Goal: Task Accomplishment & Management: Complete application form

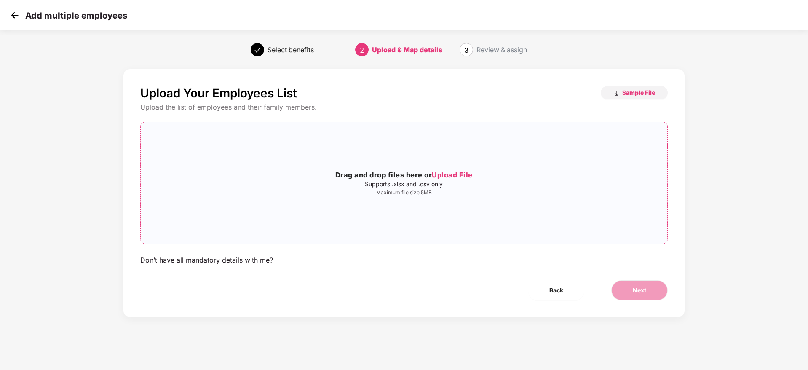
click at [470, 178] on span "Upload File" at bounding box center [452, 175] width 41 height 8
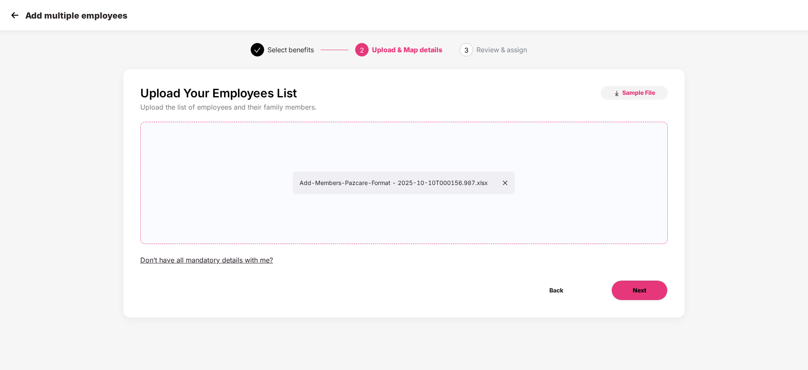
click at [628, 286] on button "Next" at bounding box center [640, 290] width 56 height 20
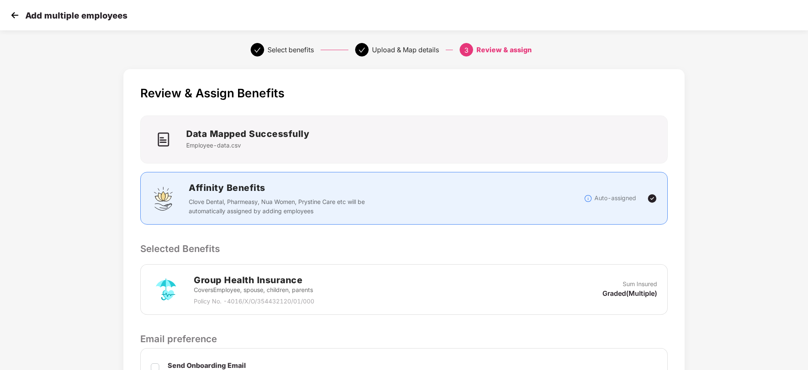
click at [593, 241] on p "Selected Benefits" at bounding box center [404, 248] width 528 height 14
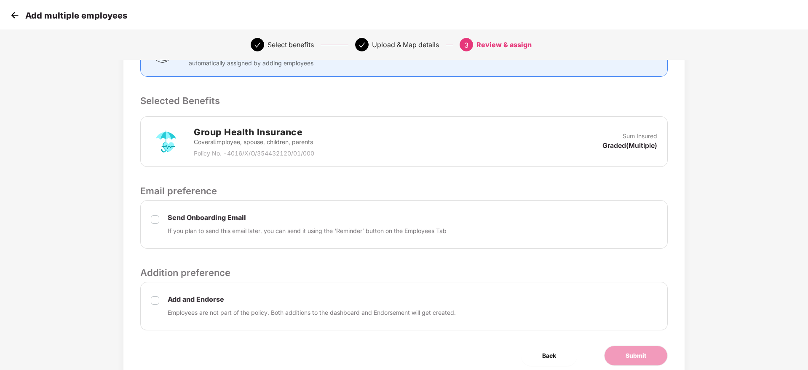
scroll to position [182, 0]
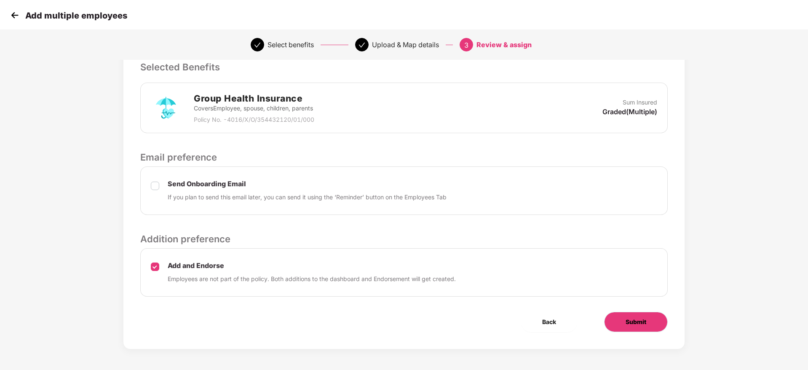
click at [626, 318] on span "Submit" at bounding box center [636, 321] width 21 height 9
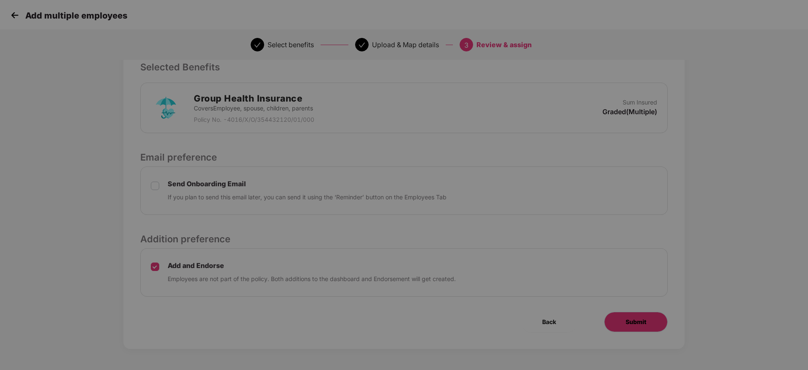
scroll to position [0, 0]
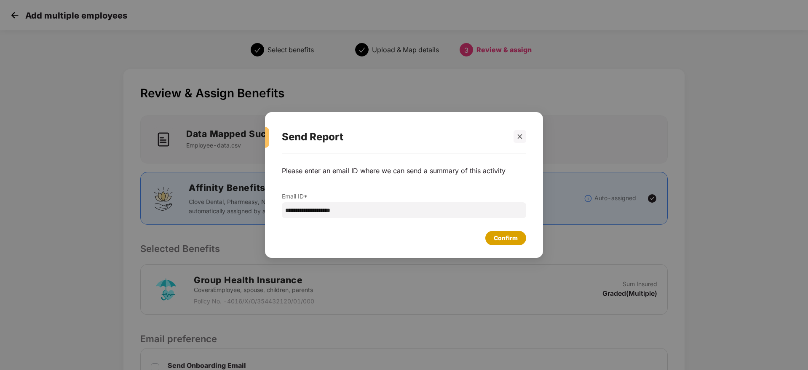
click at [512, 240] on div "Confirm" at bounding box center [506, 237] width 24 height 9
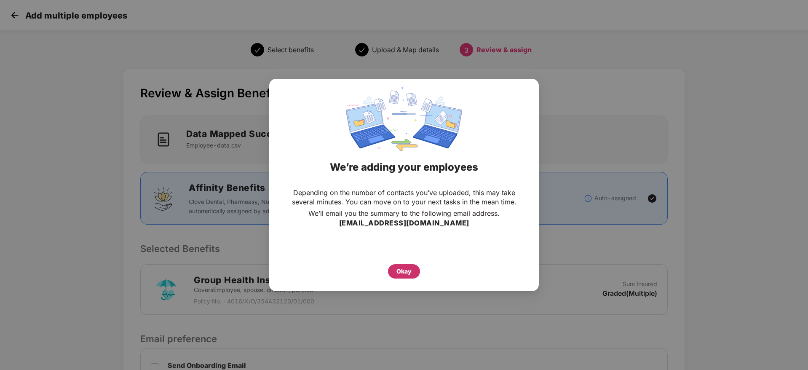
click at [404, 272] on div "Okay" at bounding box center [404, 271] width 15 height 9
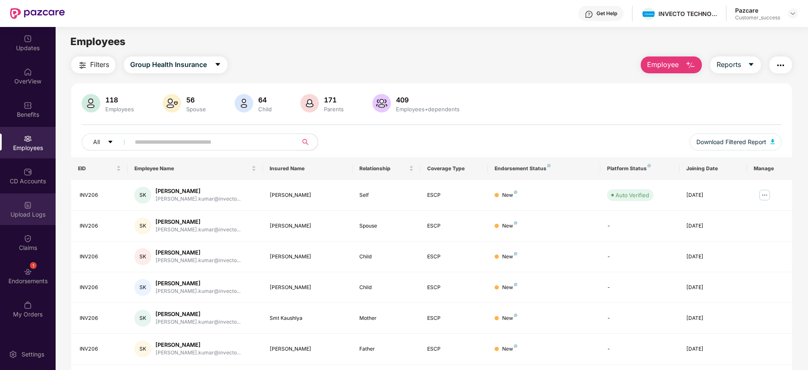
click at [30, 207] on img at bounding box center [28, 205] width 8 height 8
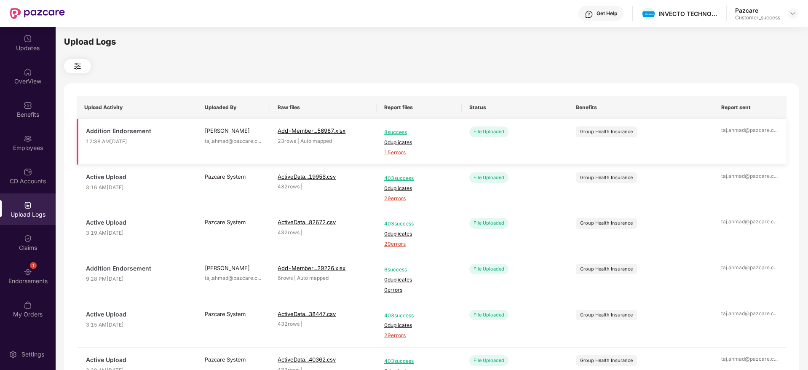
click at [392, 152] on span "15 errors" at bounding box center [419, 153] width 70 height 8
click at [27, 141] on img at bounding box center [28, 138] width 8 height 8
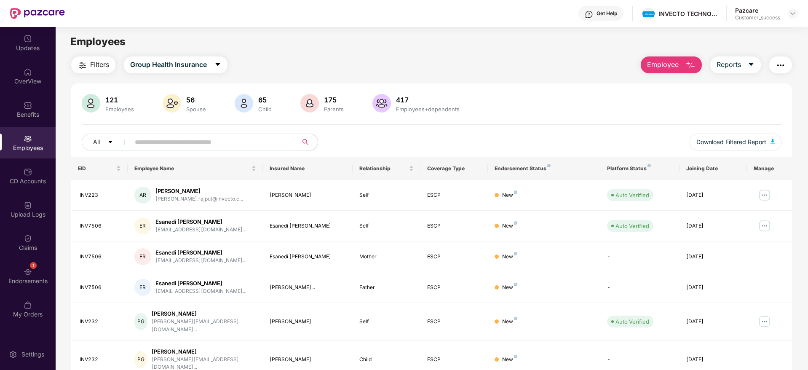
click at [660, 67] on span "Employee" at bounding box center [663, 64] width 32 height 11
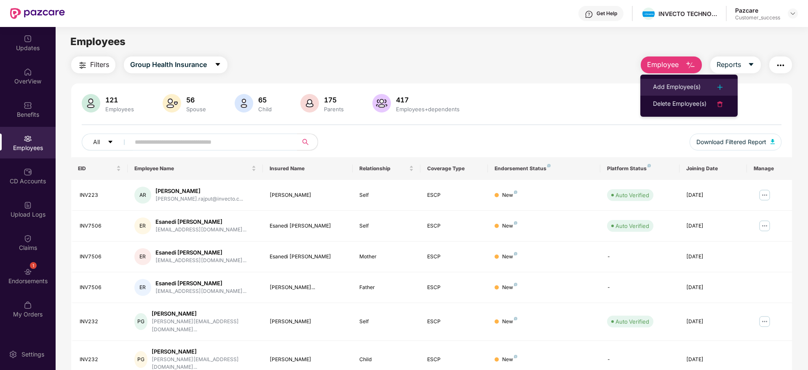
click at [683, 88] on div "Add Employee(s)" at bounding box center [677, 87] width 48 height 10
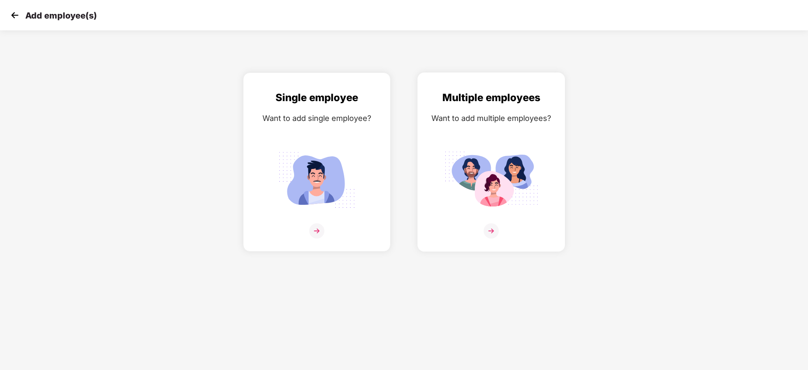
click at [495, 233] on img at bounding box center [491, 230] width 15 height 15
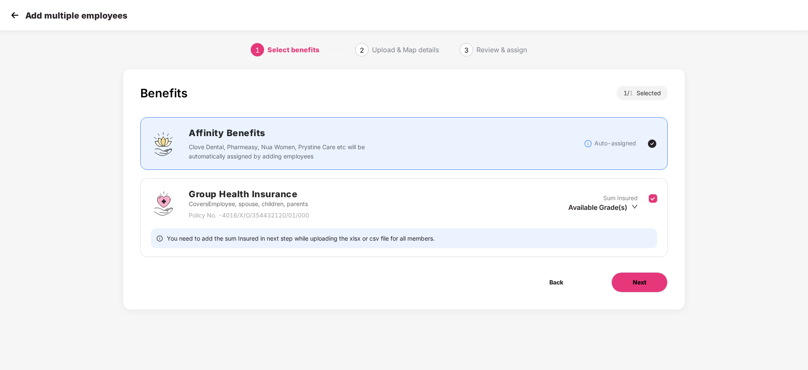
click at [644, 287] on span "Next" at bounding box center [639, 282] width 13 height 9
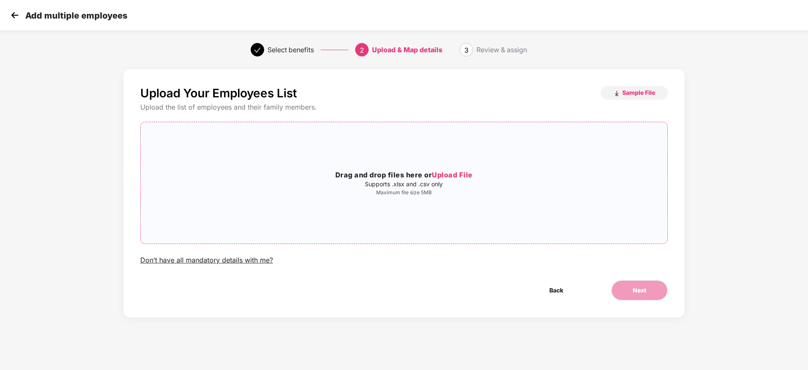
click at [459, 173] on span "Upload File" at bounding box center [452, 175] width 41 height 8
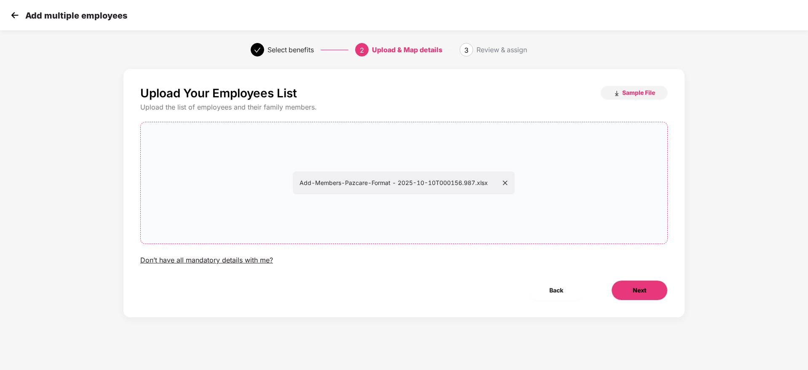
click at [630, 295] on button "Next" at bounding box center [640, 290] width 56 height 20
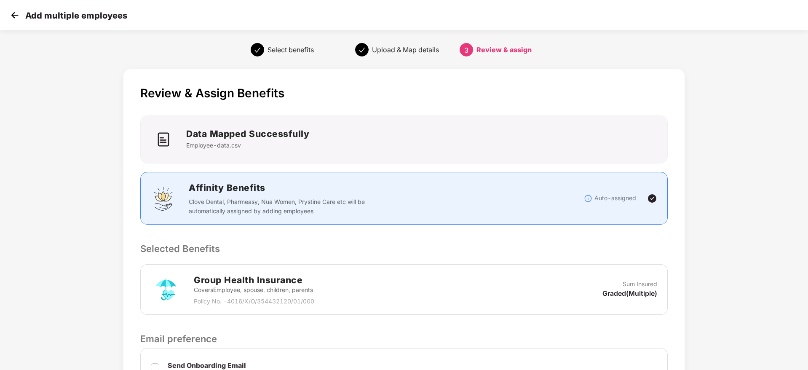
click at [630, 266] on div "Group Health Insurance Covers Employee, spouse, children, parents Policy No. - …" at bounding box center [404, 289] width 528 height 51
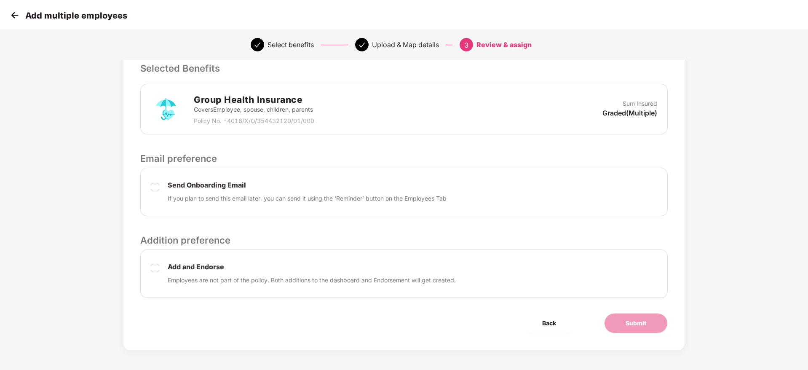
scroll to position [182, 0]
click at [619, 325] on button "Submit" at bounding box center [636, 322] width 64 height 20
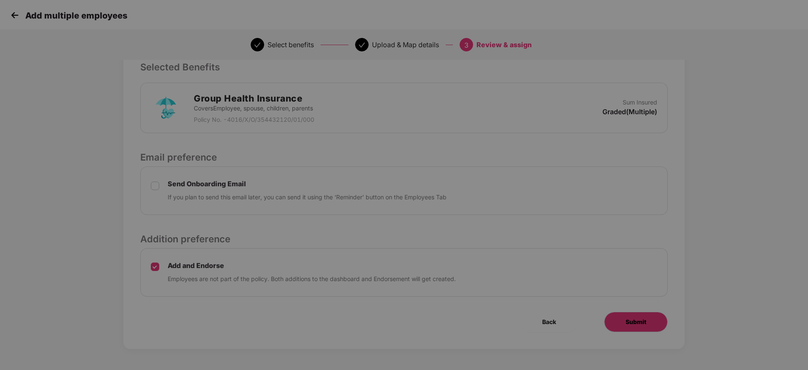
scroll to position [0, 0]
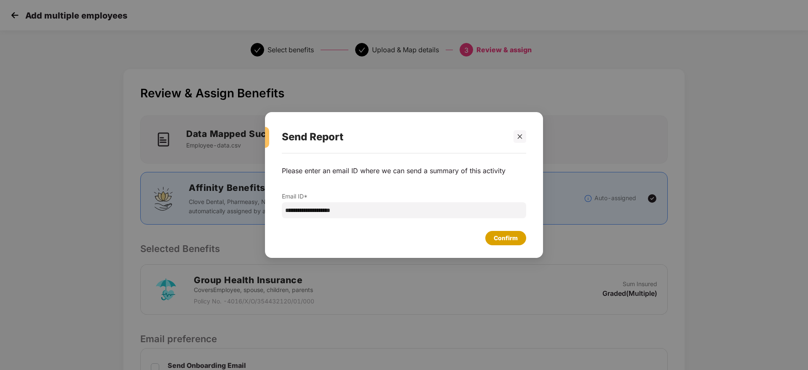
click at [504, 236] on div "Confirm" at bounding box center [506, 237] width 24 height 9
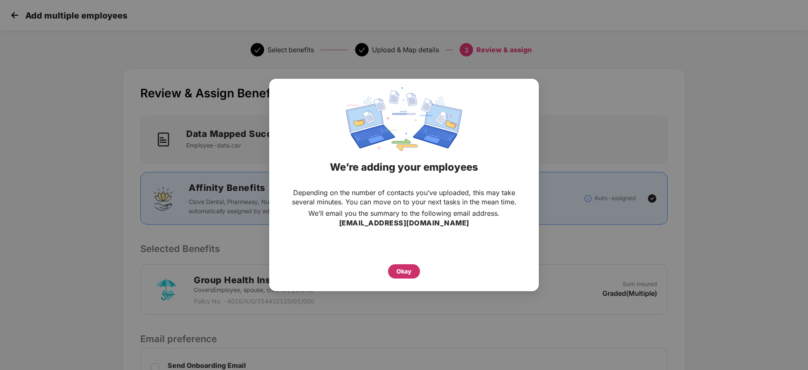
click at [411, 269] on div "Okay" at bounding box center [404, 271] width 15 height 9
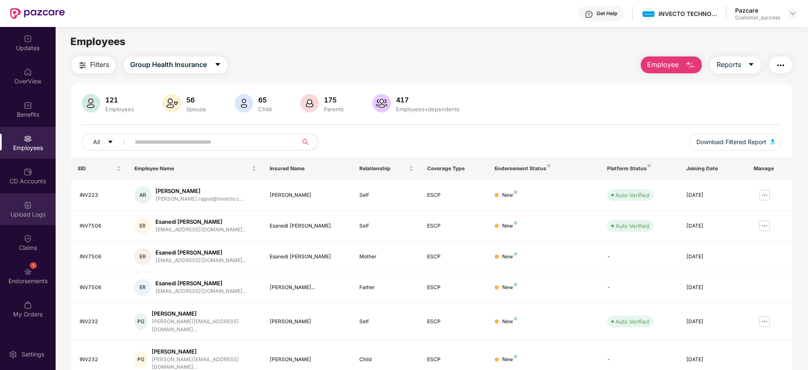
click at [33, 212] on div "Upload Logs" at bounding box center [28, 214] width 56 height 8
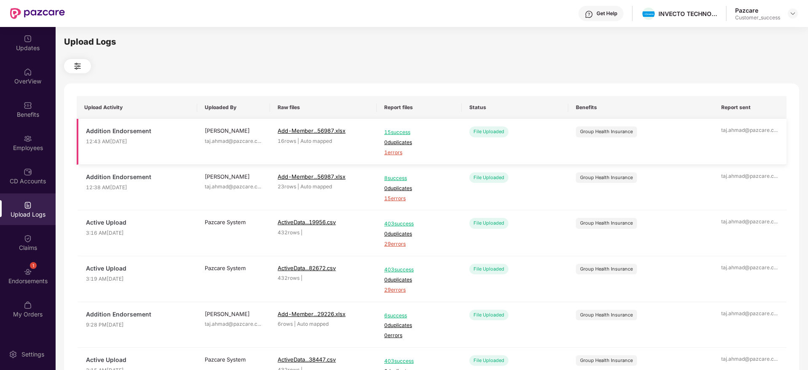
click at [389, 152] on span "1 errors" at bounding box center [419, 153] width 70 height 8
click at [29, 142] on img at bounding box center [28, 138] width 8 height 8
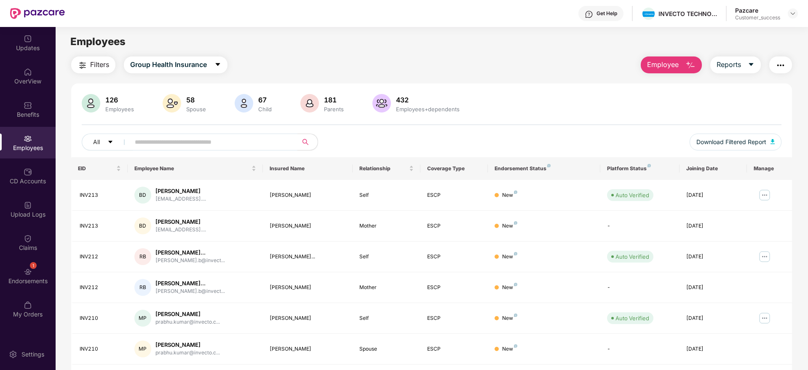
click at [153, 143] on input "text" at bounding box center [210, 142] width 151 height 13
paste input "******"
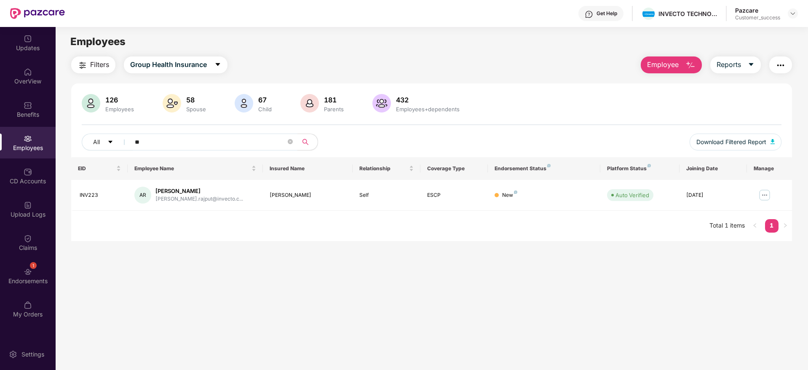
type input "*"
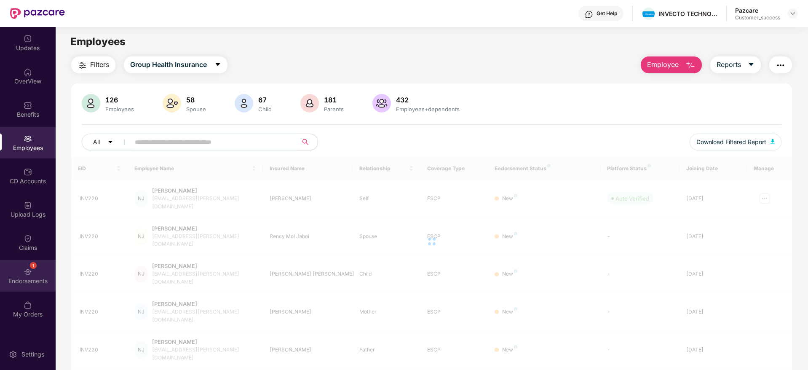
click at [23, 275] on div "1 Endorsements" at bounding box center [28, 276] width 56 height 32
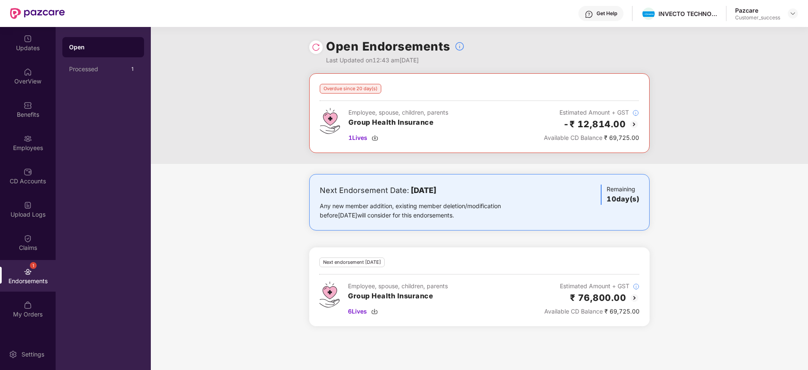
click at [313, 45] on img at bounding box center [316, 47] width 8 height 8
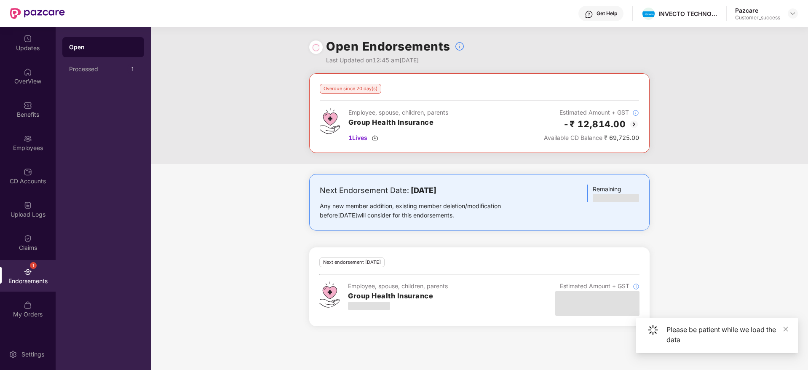
click at [628, 122] on div "-₹ 12,814.00" at bounding box center [591, 124] width 95 height 14
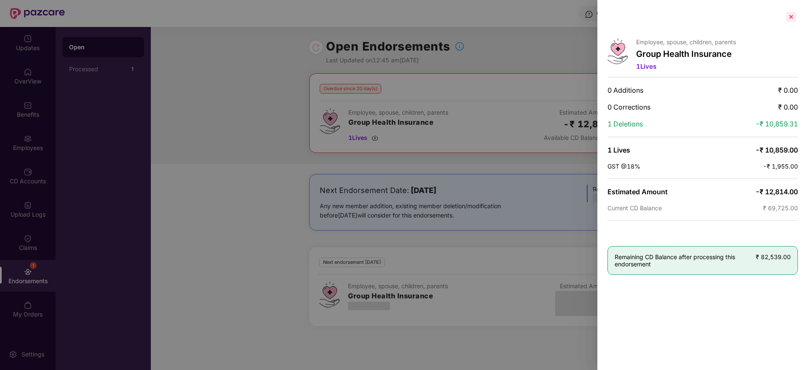
click at [789, 19] on div at bounding box center [791, 16] width 13 height 13
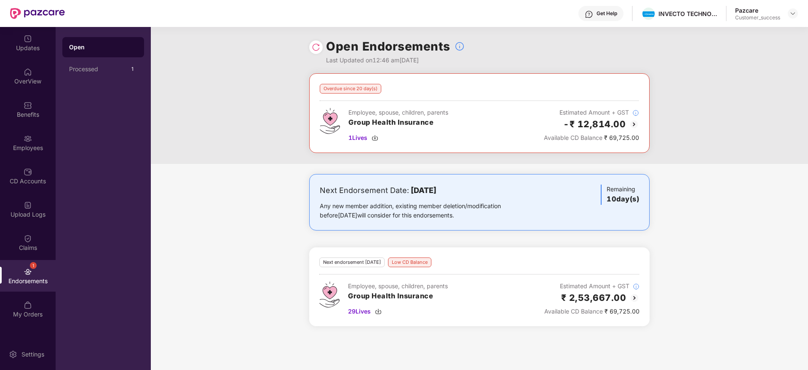
click at [635, 302] on img at bounding box center [635, 298] width 10 height 10
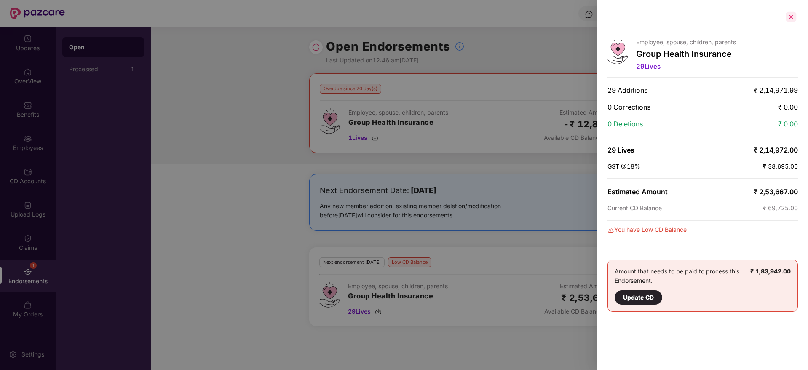
click at [788, 13] on div at bounding box center [791, 16] width 13 height 13
